Goal: Task Accomplishment & Management: Manage account settings

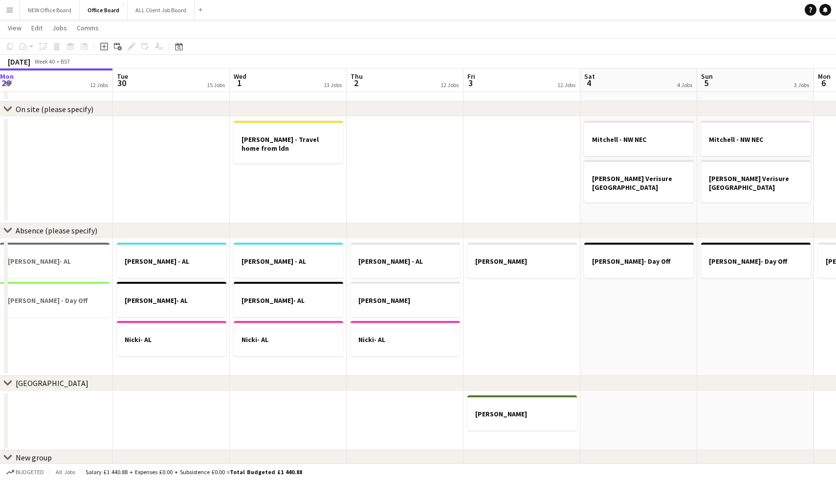
scroll to position [0, 237]
click at [160, 6] on button "ALL Client Job Board Close" at bounding box center [161, 9] width 67 height 19
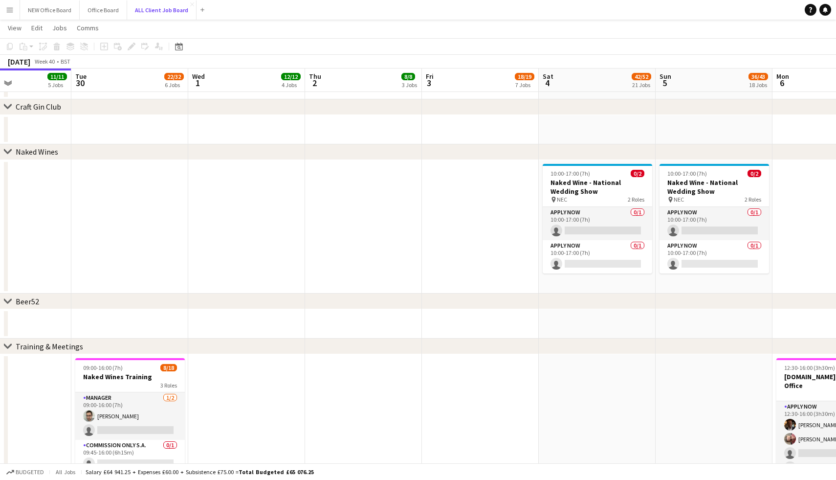
scroll to position [0, 401]
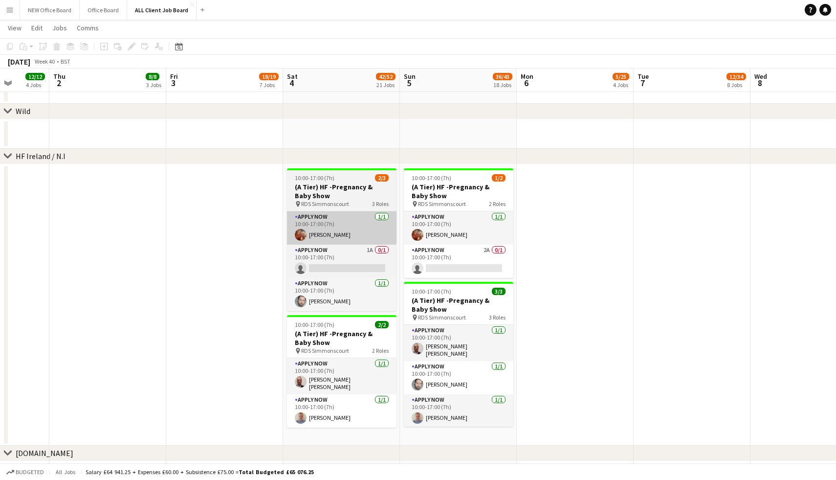
scroll to position [0, 302]
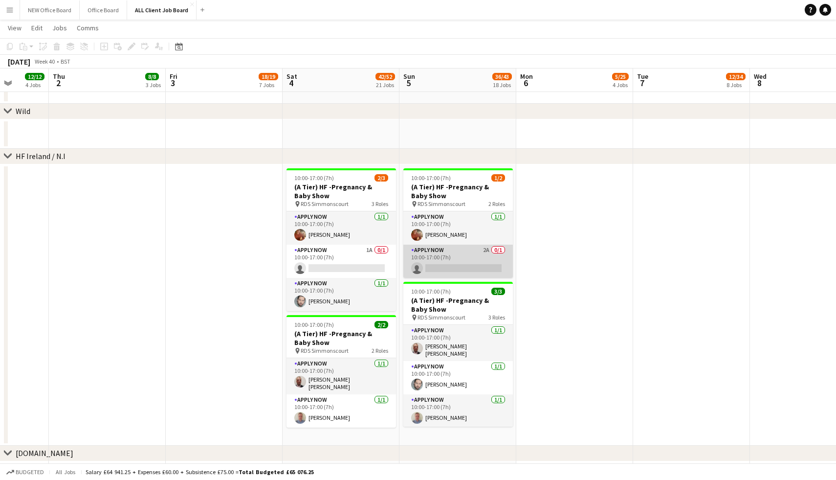
click at [457, 253] on app-card-role "APPLY NOW 2A 0/1 10:00-17:00 (7h) single-neutral-actions" at bounding box center [458, 260] width 110 height 33
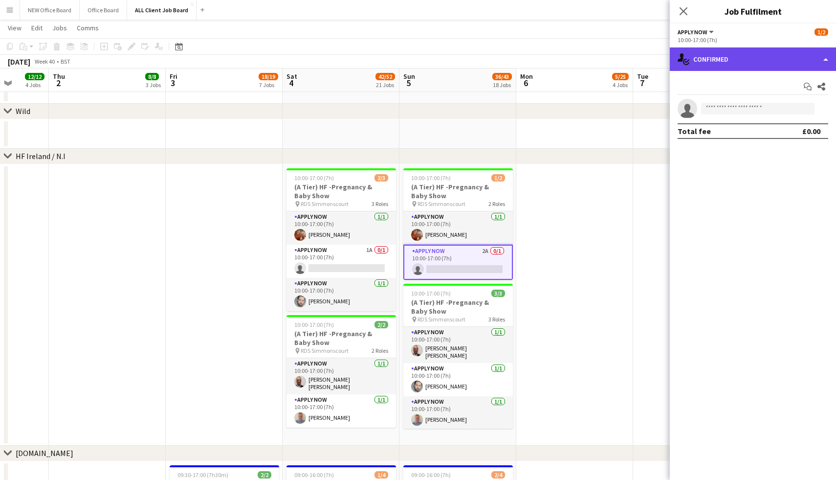
click at [725, 54] on div "single-neutral-actions-check-2 Confirmed" at bounding box center [753, 58] width 166 height 23
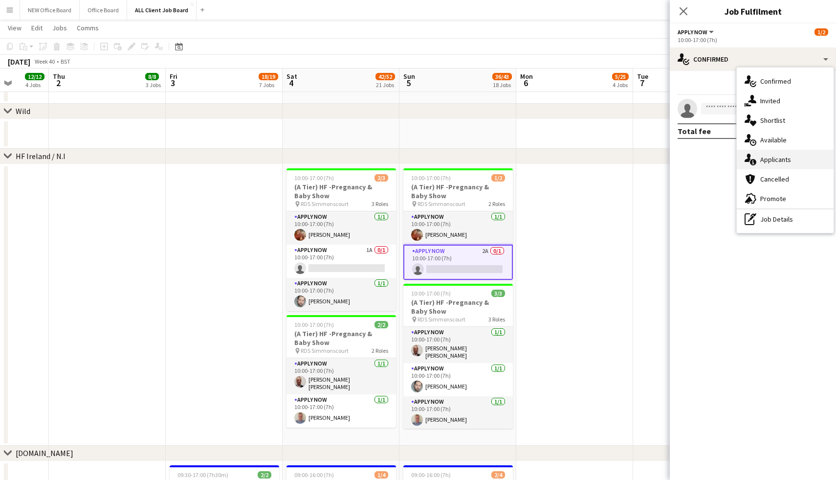
click at [773, 160] on span "Applicants" at bounding box center [775, 159] width 31 height 9
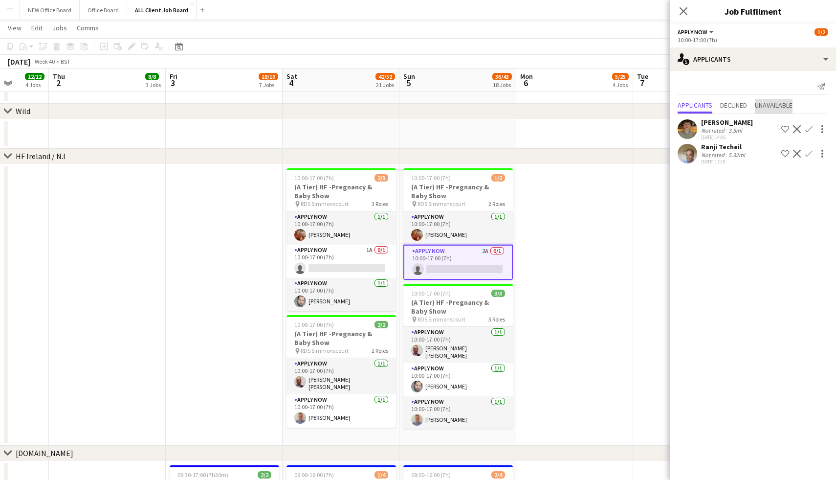
click at [762, 109] on span "Unavailable" at bounding box center [774, 105] width 38 height 7
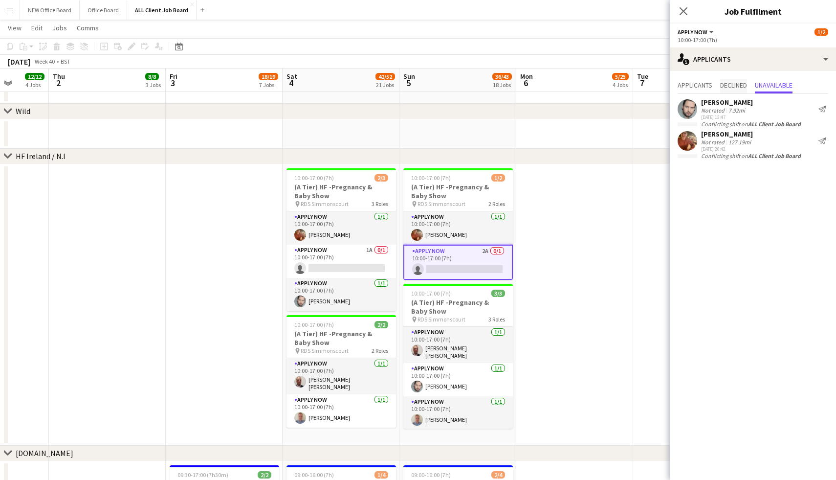
click at [741, 88] on span "Declined" at bounding box center [733, 85] width 27 height 7
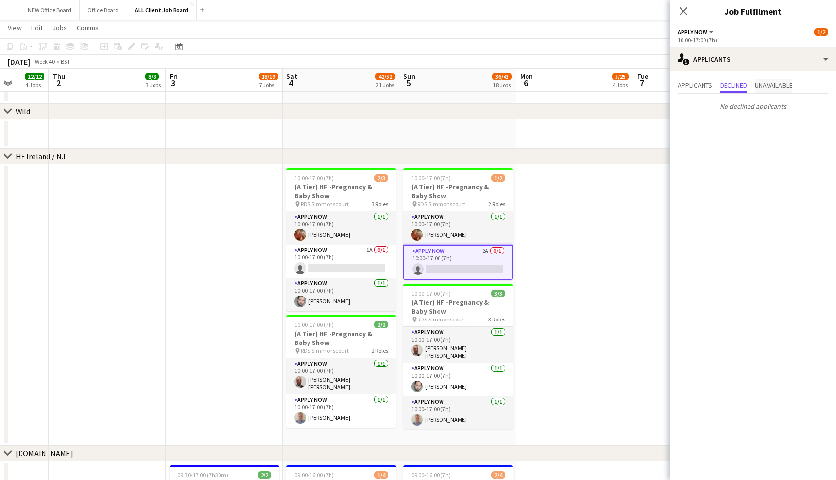
click at [768, 84] on span "Unavailable" at bounding box center [774, 85] width 38 height 7
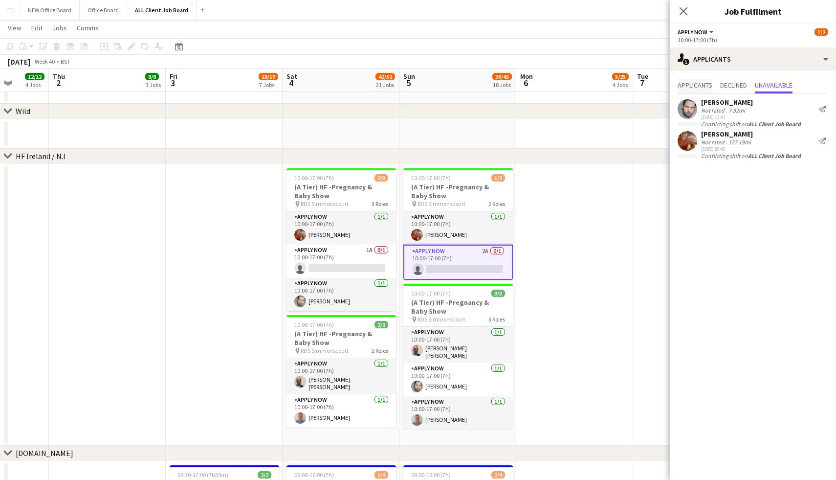
click at [694, 87] on span "Applicants" at bounding box center [695, 85] width 35 height 7
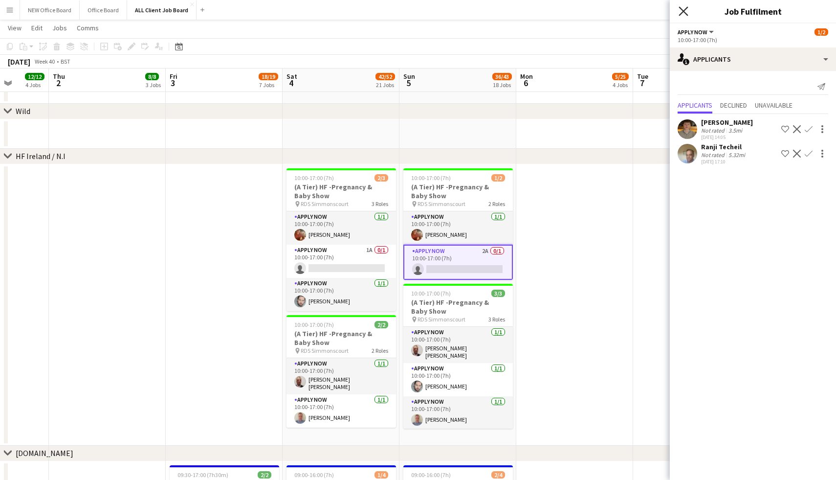
click at [685, 11] on icon "Close pop-in" at bounding box center [683, 10] width 9 height 9
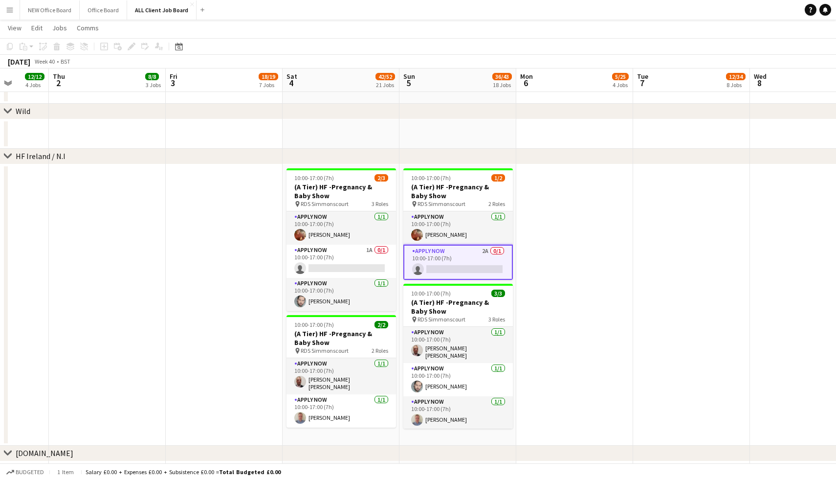
click at [570, 402] on app-date-cell at bounding box center [574, 304] width 117 height 281
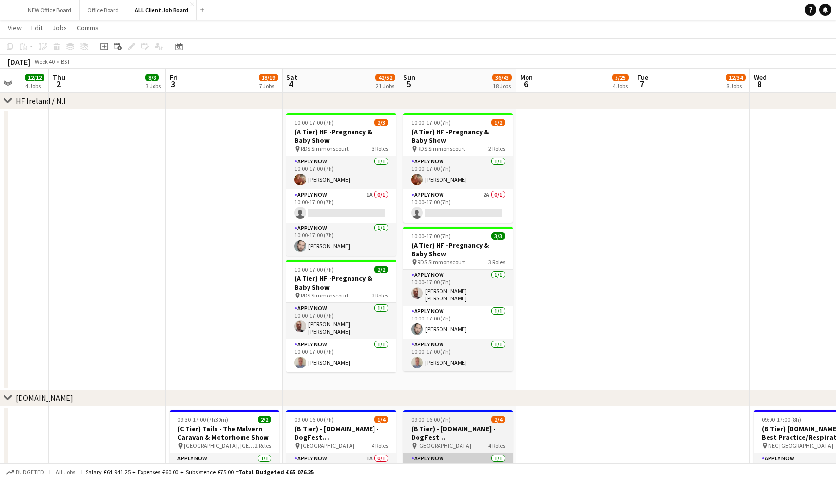
scroll to position [2174, 0]
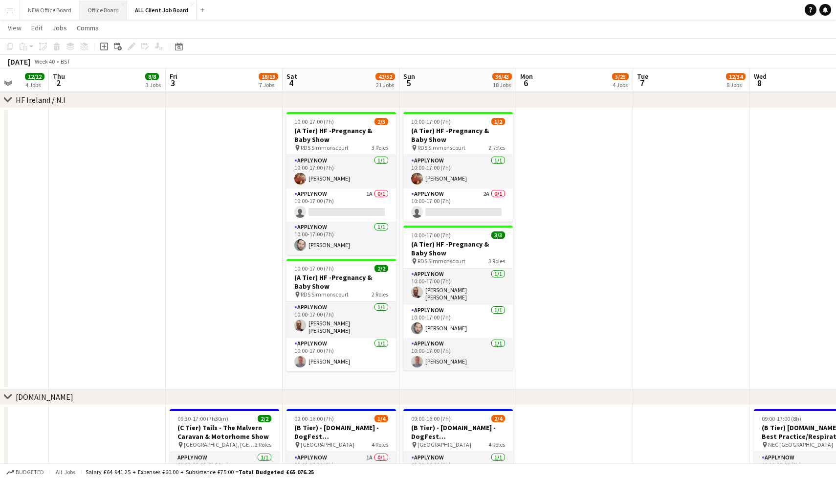
click at [112, 18] on button "Office Board Close" at bounding box center [103, 9] width 47 height 19
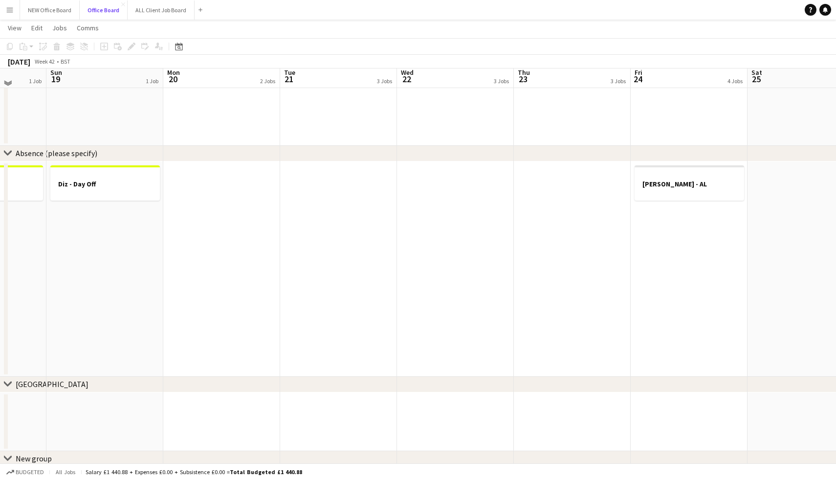
scroll to position [812, 0]
